Goal: Task Accomplishment & Management: Manage account settings

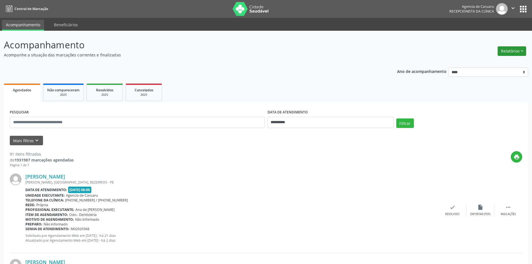
click at [508, 48] on button "Relatórios" at bounding box center [511, 50] width 28 height 9
click at [486, 62] on link "Agendamentos" at bounding box center [496, 63] width 60 height 8
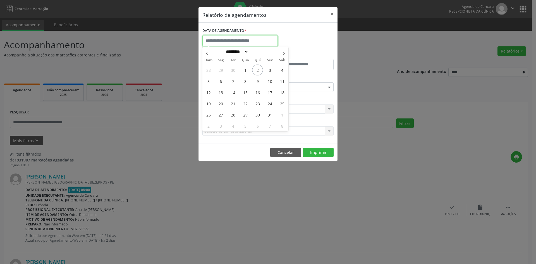
click at [240, 42] on input "text" at bounding box center [239, 40] width 75 height 11
click at [333, 13] on button "×" at bounding box center [331, 14] width 11 height 14
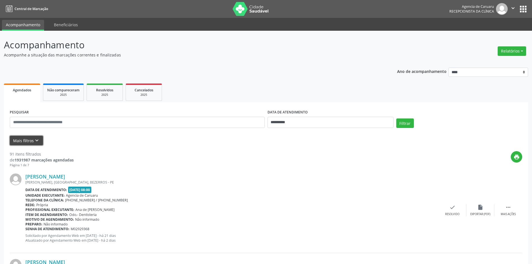
click at [39, 137] on icon "keyboard_arrow_down" at bounding box center [37, 140] width 6 height 6
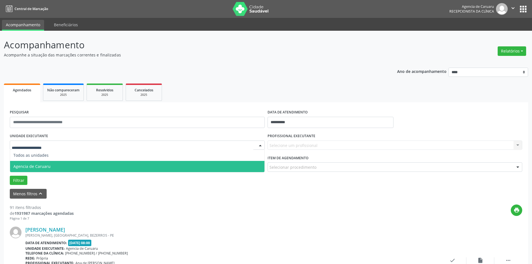
click at [38, 170] on span "Agencia de Caruaru" at bounding box center [137, 166] width 254 height 11
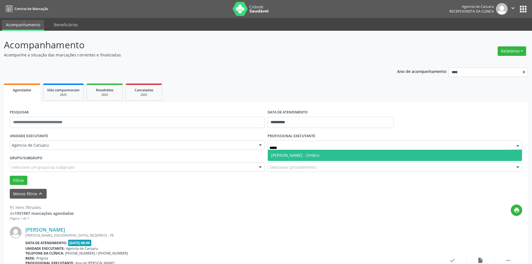
type input "******"
click at [293, 156] on span "[PERSON_NAME] - Ombro" at bounding box center [295, 154] width 48 height 5
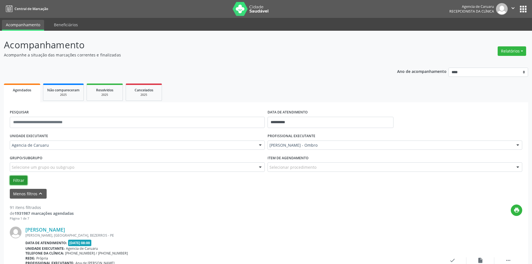
click at [18, 180] on button "Filtrar" at bounding box center [19, 180] width 18 height 9
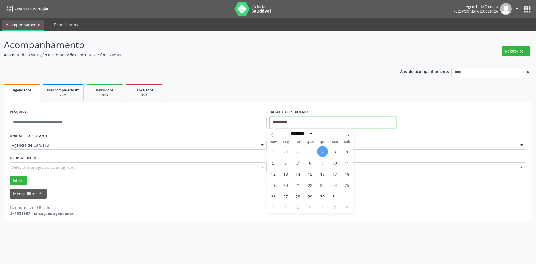
click at [278, 117] on input "**********" at bounding box center [332, 122] width 127 height 11
click at [311, 150] on span "1" at bounding box center [310, 151] width 11 height 11
type input "**********"
click at [311, 150] on span "1" at bounding box center [310, 151] width 11 height 11
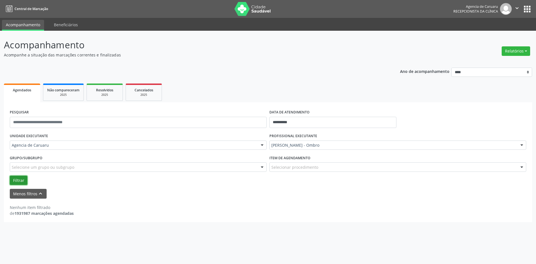
click at [22, 179] on button "Filtrar" at bounding box center [19, 180] width 18 height 9
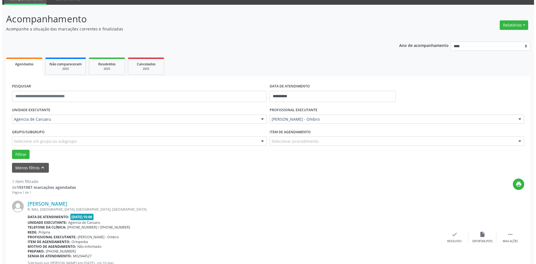
scroll to position [52, 0]
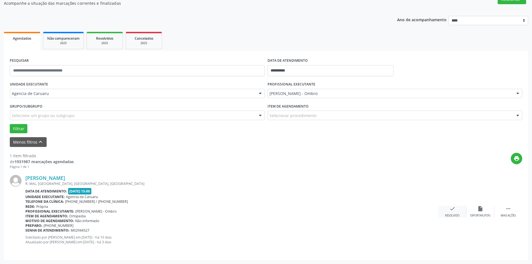
click at [459, 214] on div "Resolvido" at bounding box center [452, 216] width 14 height 4
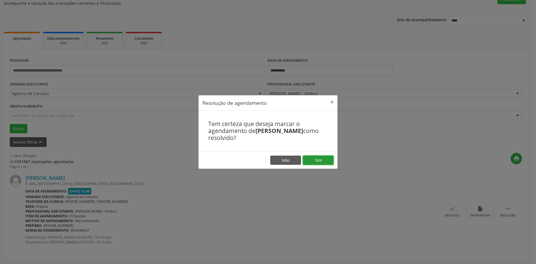
click at [321, 159] on button "Sim" at bounding box center [318, 159] width 31 height 9
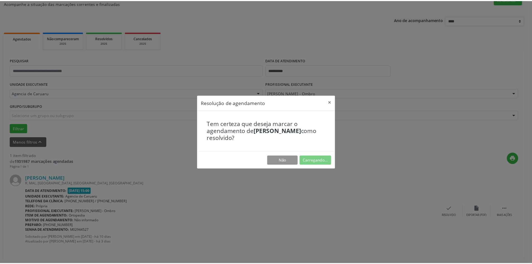
scroll to position [0, 0]
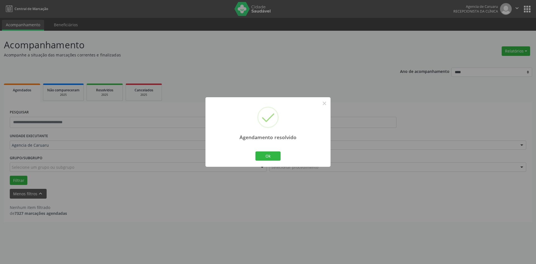
click at [252, 159] on div "Agendamento resolvido × Ok Cancel" at bounding box center [267, 131] width 125 height 69
click at [274, 155] on button "Ok" at bounding box center [267, 155] width 25 height 9
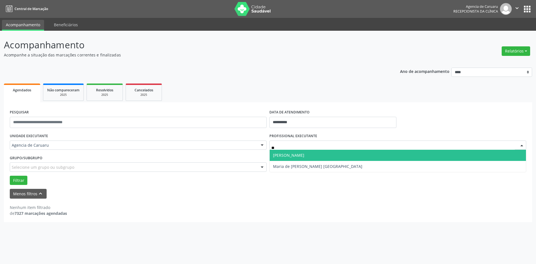
type input "*"
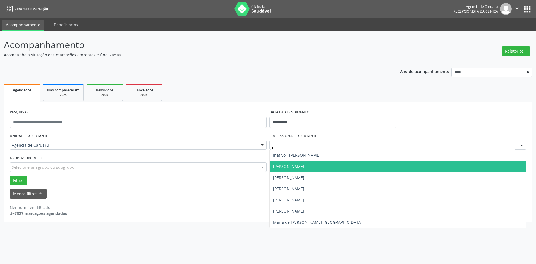
click at [282, 163] on span "[PERSON_NAME]" at bounding box center [398, 166] width 256 height 11
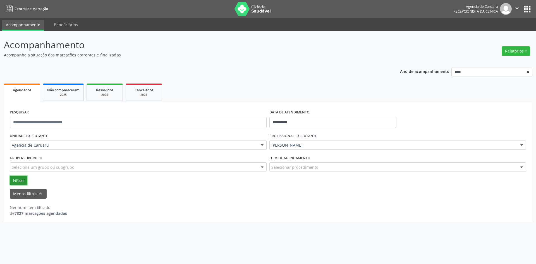
click at [17, 180] on button "Filtrar" at bounding box center [19, 180] width 18 height 9
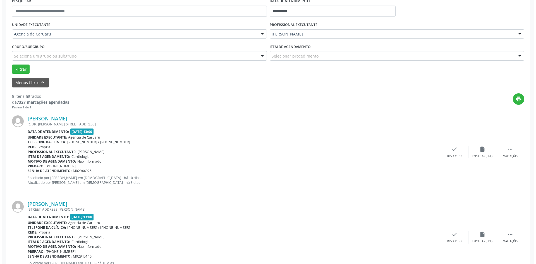
scroll to position [112, 0]
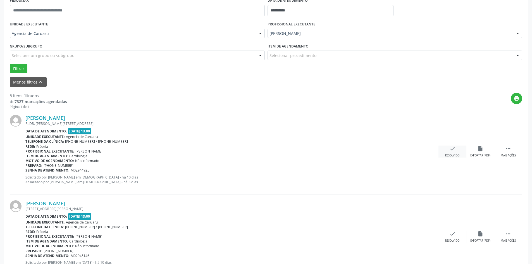
click at [456, 152] on div "check Resolvido" at bounding box center [452, 151] width 28 height 12
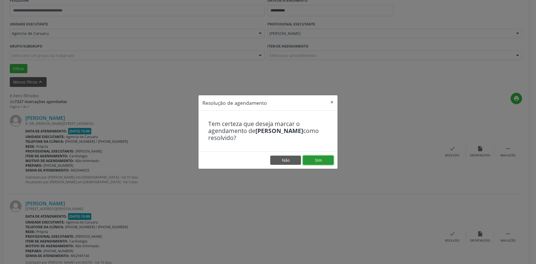
click at [317, 162] on button "Sim" at bounding box center [318, 159] width 31 height 9
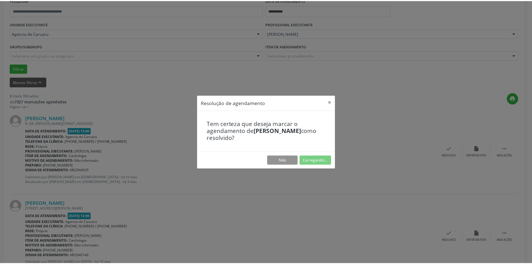
scroll to position [0, 0]
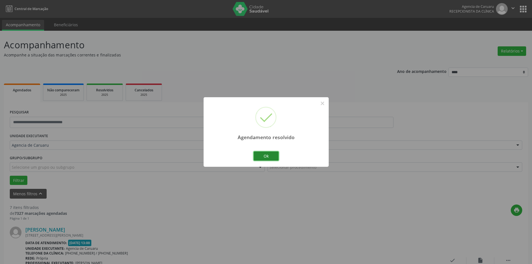
click at [269, 157] on button "Ok" at bounding box center [265, 155] width 25 height 9
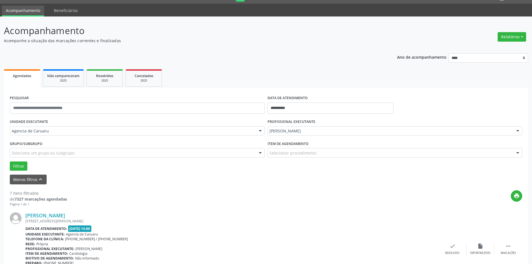
scroll to position [56, 0]
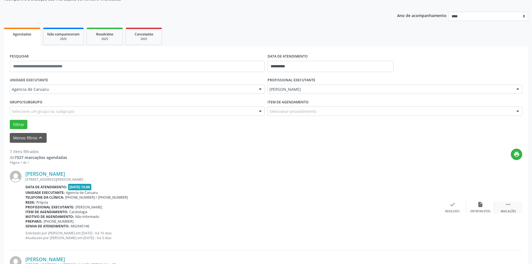
click at [509, 205] on icon "" at bounding box center [508, 204] width 6 height 6
click at [482, 205] on icon "alarm_off" at bounding box center [480, 204] width 6 height 6
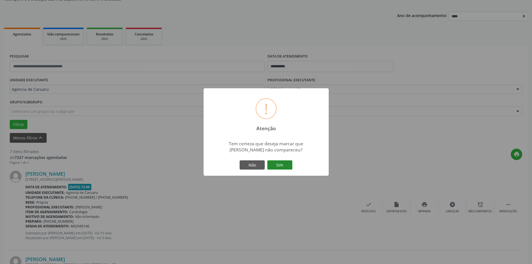
click at [277, 161] on button "Sim" at bounding box center [279, 164] width 25 height 9
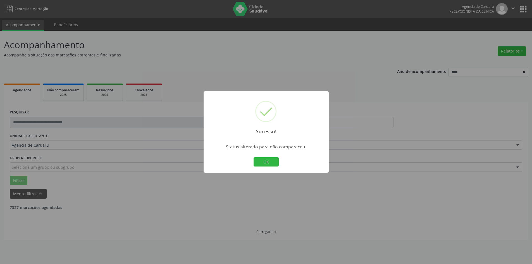
scroll to position [0, 0]
click at [272, 163] on button "OK" at bounding box center [265, 161] width 25 height 9
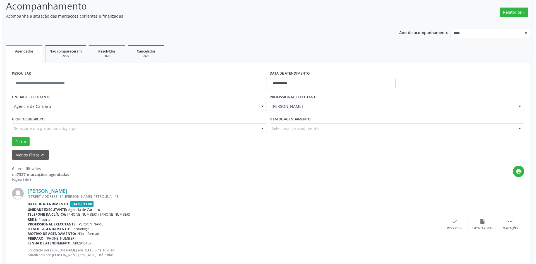
scroll to position [56, 0]
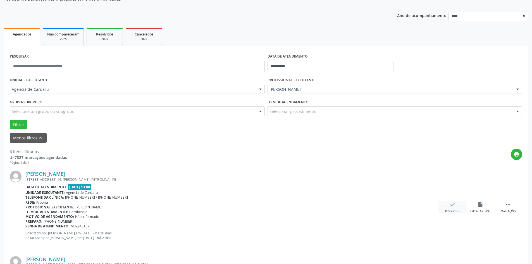
click at [441, 203] on div "check Resolvido" at bounding box center [452, 207] width 28 height 12
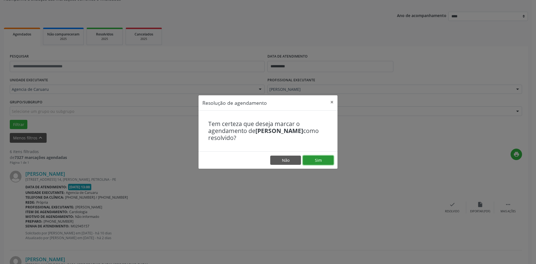
click at [320, 159] on button "Sim" at bounding box center [318, 159] width 31 height 9
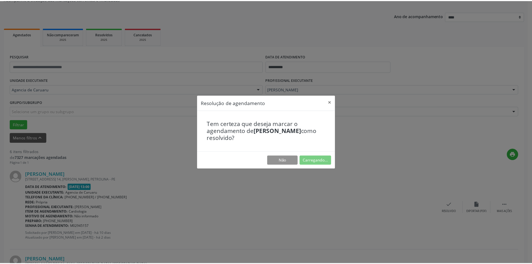
scroll to position [0, 0]
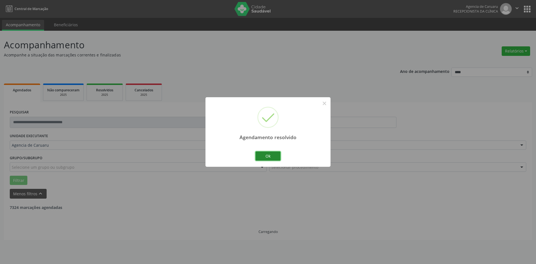
click at [272, 153] on button "Ok" at bounding box center [267, 155] width 25 height 9
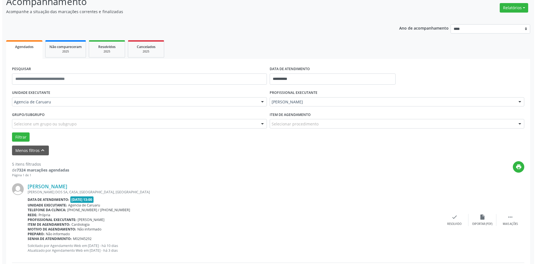
scroll to position [56, 0]
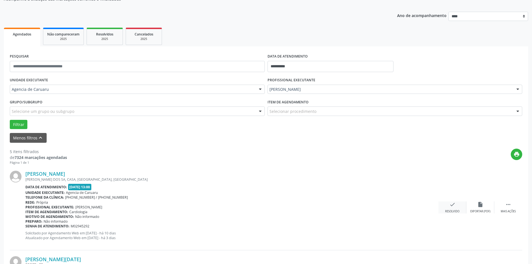
click at [445, 205] on div "check Resolvido" at bounding box center [452, 207] width 28 height 12
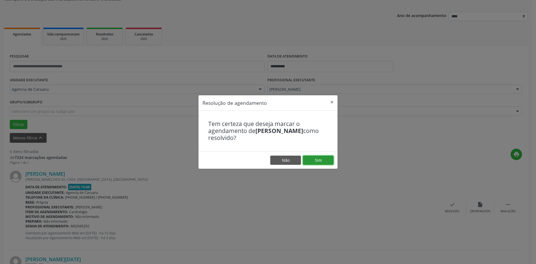
click at [321, 158] on button "Sim" at bounding box center [318, 159] width 31 height 9
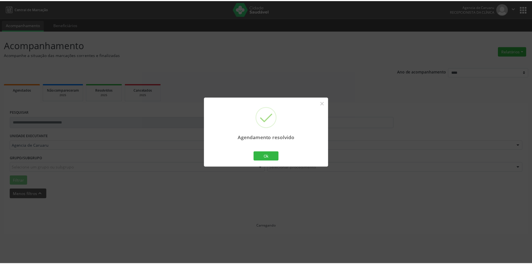
scroll to position [0, 0]
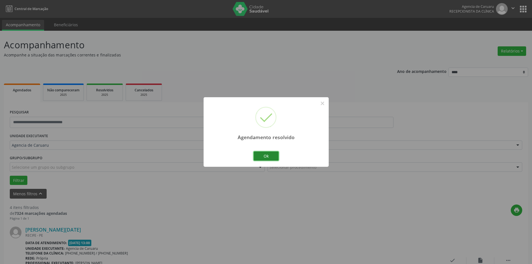
click at [272, 158] on button "Ok" at bounding box center [265, 155] width 25 height 9
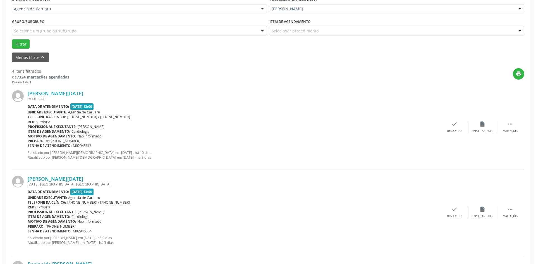
scroll to position [140, 0]
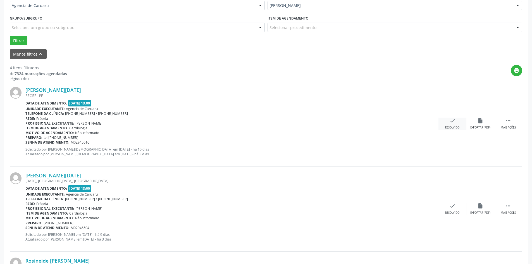
click at [455, 126] on div "Resolvido" at bounding box center [452, 128] width 14 height 4
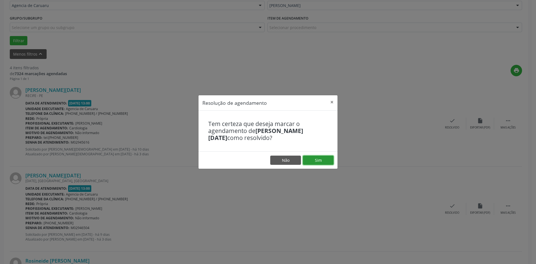
click at [327, 159] on button "Sim" at bounding box center [318, 159] width 31 height 9
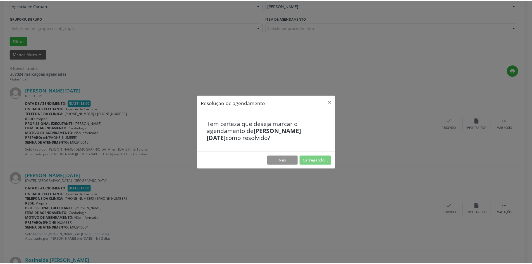
scroll to position [0, 0]
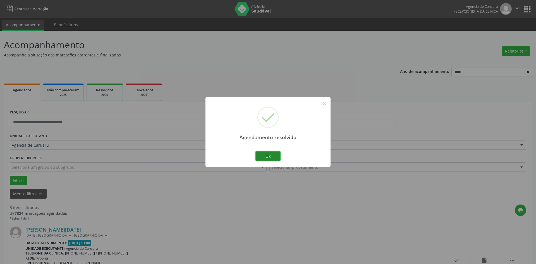
click at [257, 154] on button "Ok" at bounding box center [267, 155] width 25 height 9
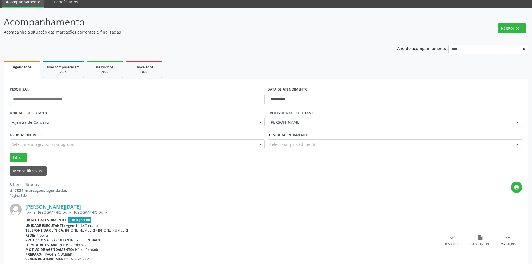
scroll to position [112, 0]
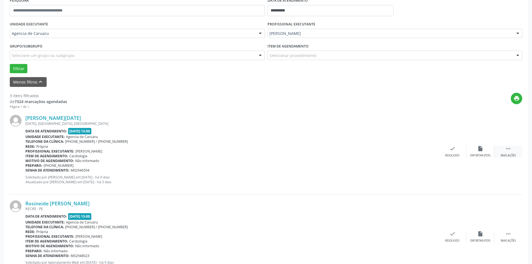
click at [505, 148] on div " Mais ações" at bounding box center [508, 151] width 28 height 12
click at [480, 147] on icon "alarm_off" at bounding box center [480, 148] width 6 height 6
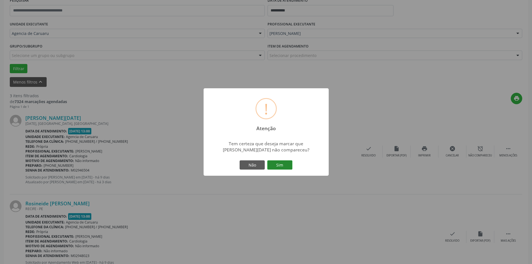
click at [282, 167] on button "Sim" at bounding box center [279, 164] width 25 height 9
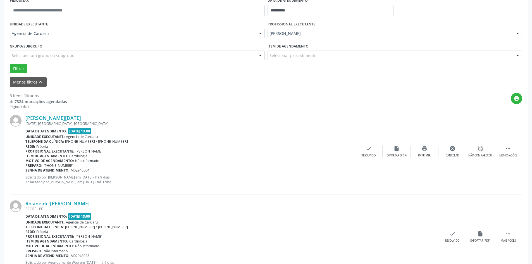
scroll to position [0, 0]
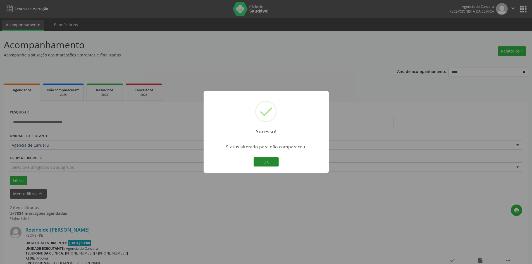
click at [272, 162] on button "OK" at bounding box center [265, 161] width 25 height 9
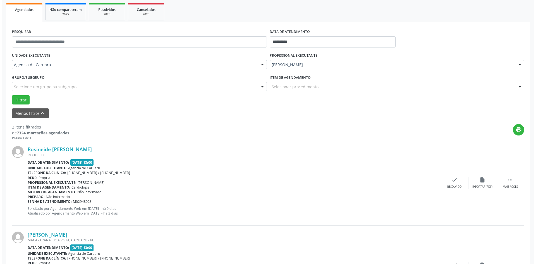
scroll to position [84, 0]
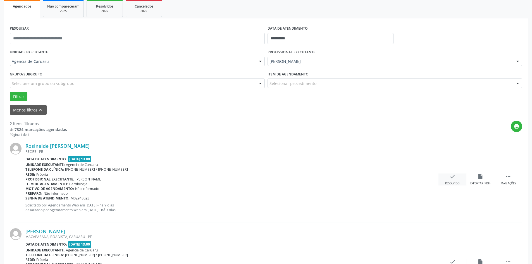
click at [453, 179] on icon "check" at bounding box center [452, 176] width 6 height 6
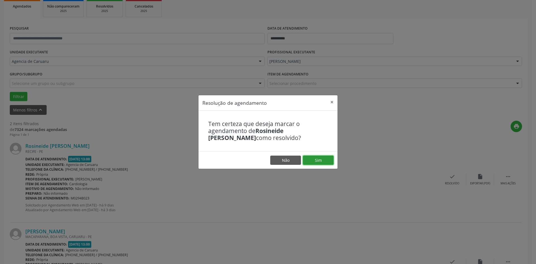
click at [315, 156] on button "Sim" at bounding box center [318, 159] width 31 height 9
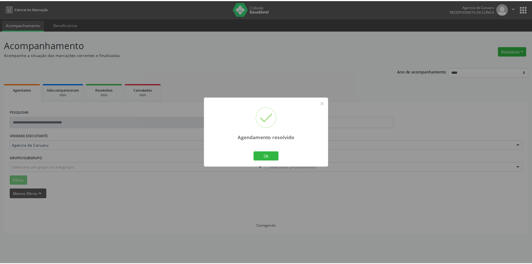
scroll to position [0, 0]
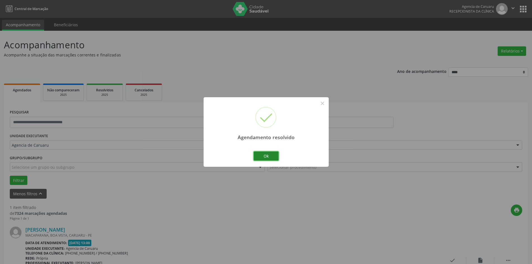
click at [277, 158] on button "Ok" at bounding box center [265, 155] width 25 height 9
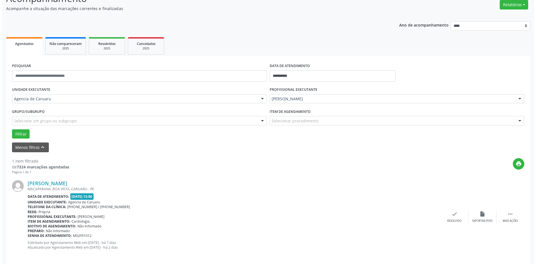
scroll to position [52, 0]
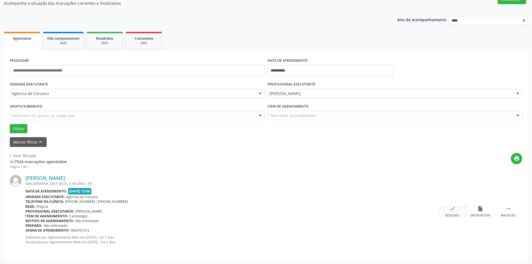
click at [455, 212] on div "check Resolvido" at bounding box center [452, 211] width 28 height 12
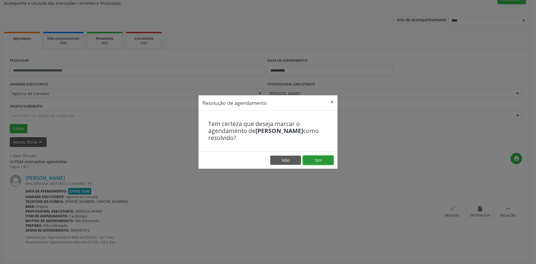
click at [324, 159] on button "Sim" at bounding box center [318, 159] width 31 height 9
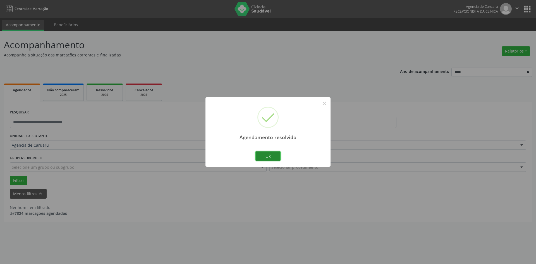
click at [276, 154] on button "Ok" at bounding box center [267, 155] width 25 height 9
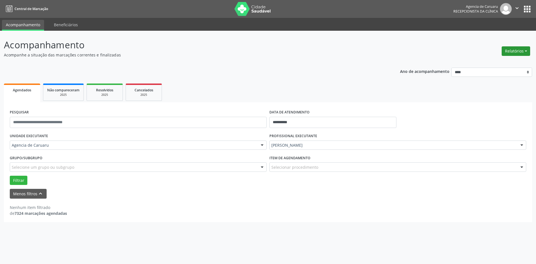
click at [513, 52] on button "Relatórios" at bounding box center [516, 50] width 28 height 9
click at [492, 63] on link "Agendamentos" at bounding box center [500, 63] width 60 height 8
select select "*"
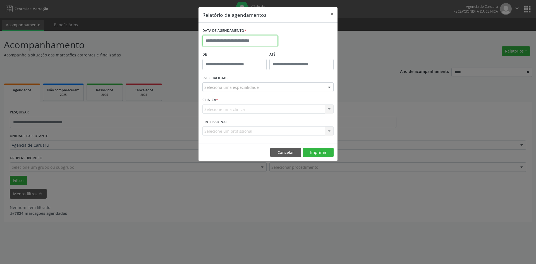
click at [230, 42] on input "text" at bounding box center [239, 40] width 75 height 11
click at [256, 71] on span "2" at bounding box center [257, 69] width 11 height 11
type input "**********"
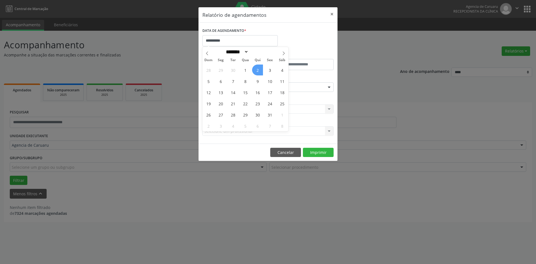
click at [256, 71] on span "2" at bounding box center [257, 69] width 11 height 11
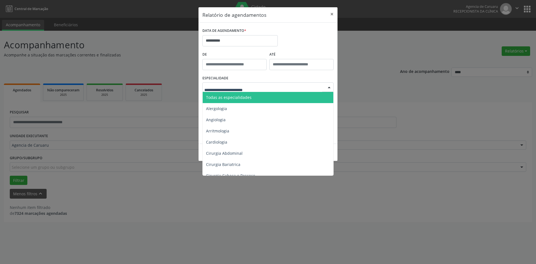
click at [226, 97] on span "Todas as especialidades" at bounding box center [228, 97] width 45 height 5
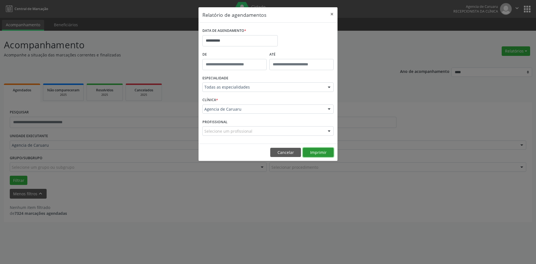
click at [320, 152] on button "Imprimir" at bounding box center [318, 152] width 31 height 9
